Goal: Communication & Community: Answer question/provide support

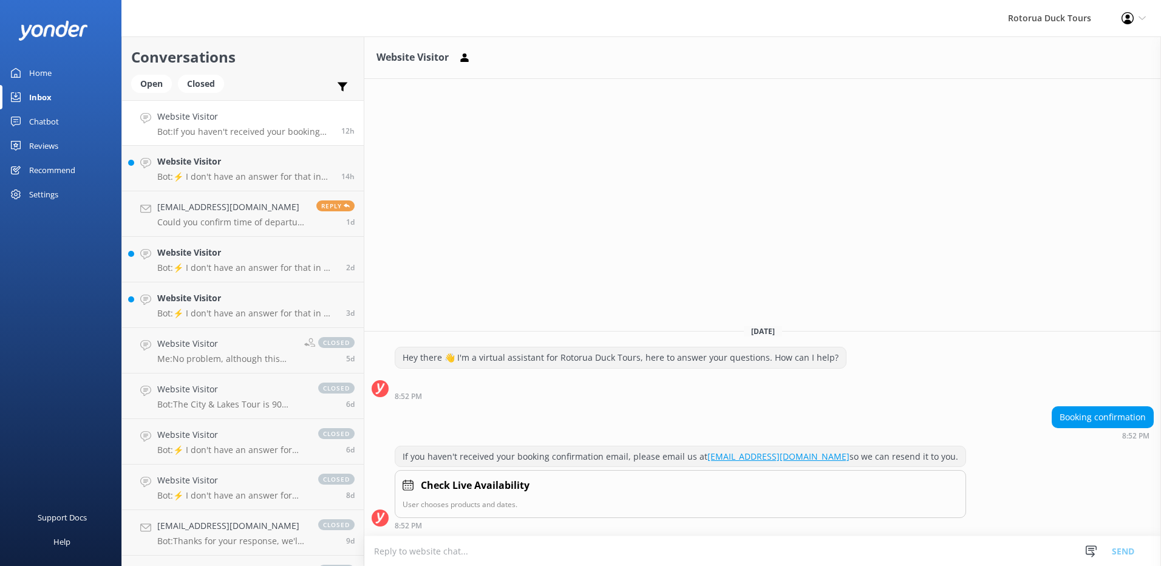
click at [36, 94] on div "Inbox" at bounding box center [40, 97] width 22 height 24
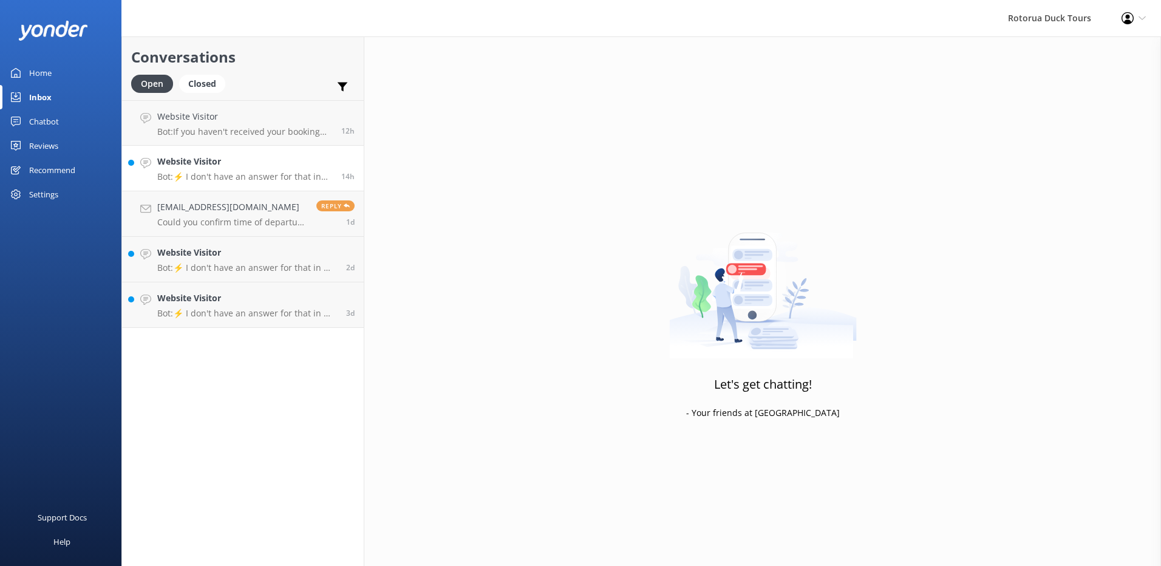
click at [194, 178] on p "Bot: ⚡ I don't have an answer for that in my knowledge base. Please try and rep…" at bounding box center [244, 176] width 175 height 11
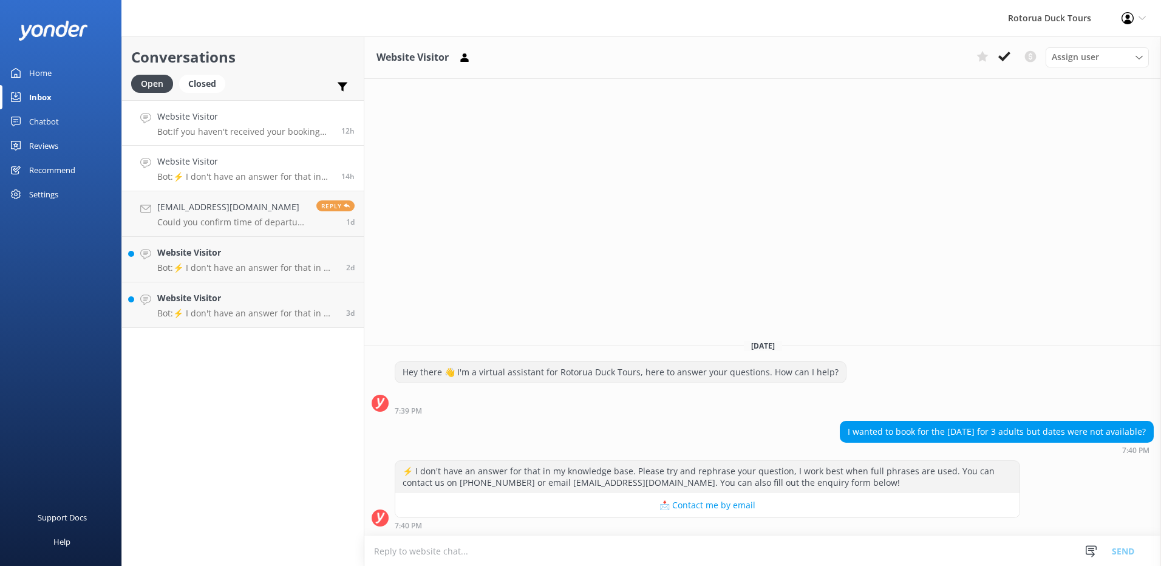
click at [200, 117] on h4 "Website Visitor" at bounding box center [244, 116] width 175 height 13
